Goal: Information Seeking & Learning: Check status

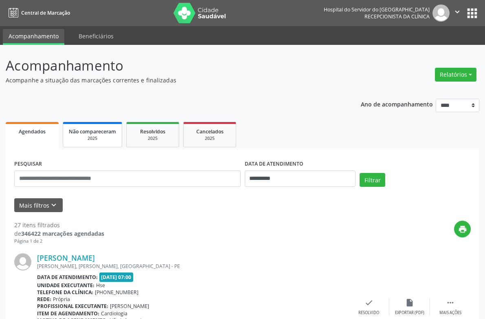
click at [114, 132] on span "Não compareceram" at bounding box center [92, 131] width 47 height 7
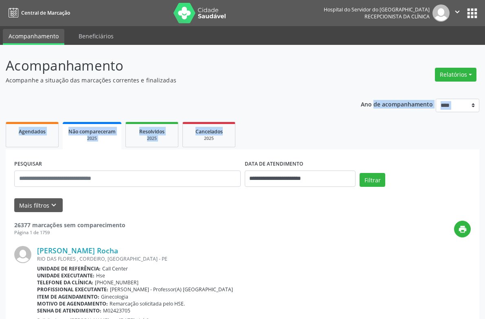
drag, startPoint x: 394, startPoint y: 73, endPoint x: 407, endPoint y: 118, distance: 46.3
drag, startPoint x: 407, startPoint y: 118, endPoint x: 353, endPoint y: 90, distance: 60.5
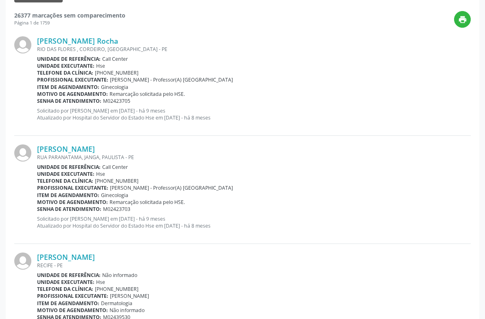
scroll to position [81, 0]
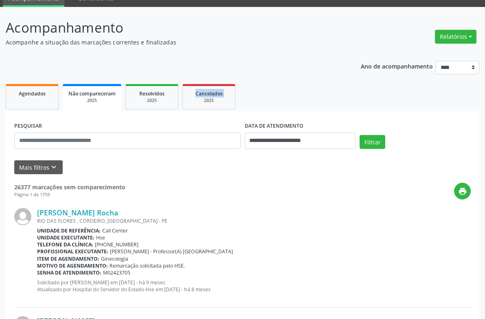
scroll to position [33, 0]
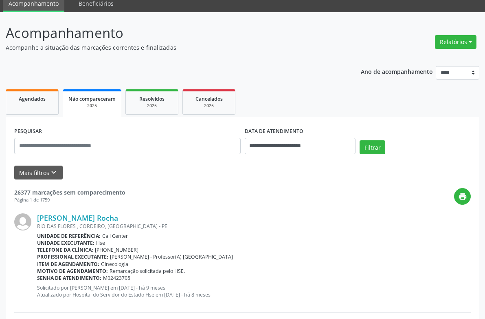
click at [483, 4] on ul "Acompanhamento Beneficiários" at bounding box center [242, 2] width 485 height 19
drag, startPoint x: 383, startPoint y: 21, endPoint x: 385, endPoint y: 15, distance: 6.6
click at [385, 4] on ul "Acompanhamento Beneficiários" at bounding box center [242, 2] width 485 height 19
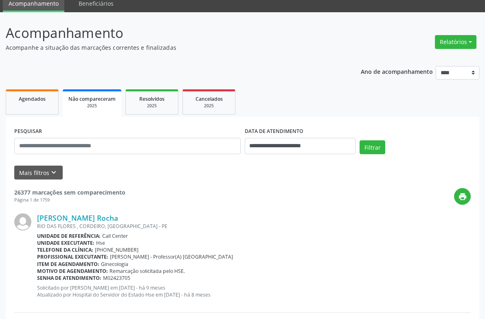
scroll to position [0, 0]
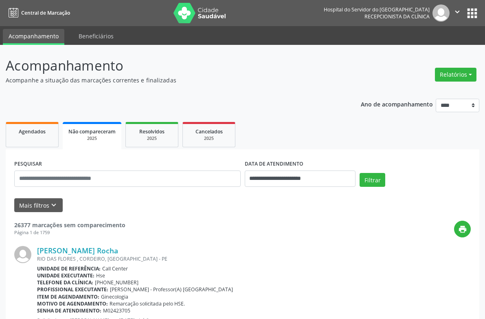
drag, startPoint x: 385, startPoint y: 3, endPoint x: 443, endPoint y: -15, distance: 60.6
click at [443, 0] on html "**********" at bounding box center [242, 159] width 485 height 319
click at [6, 3] on nav "Central de Marcação Hospital do Servidor do [GEOGRAPHIC_DATA] Recepcionista da …" at bounding box center [242, 13] width 485 height 26
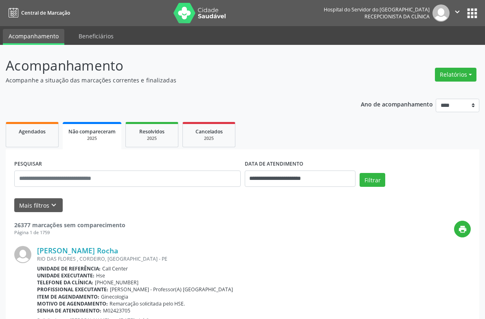
click at [6, 3] on nav "Central de Marcação Hospital do Servidor do [GEOGRAPHIC_DATA] Recepcionista da …" at bounding box center [242, 13] width 485 height 26
click at [22, 30] on link "Acompanhamento" at bounding box center [34, 37] width 62 height 16
